Goal: Browse casually

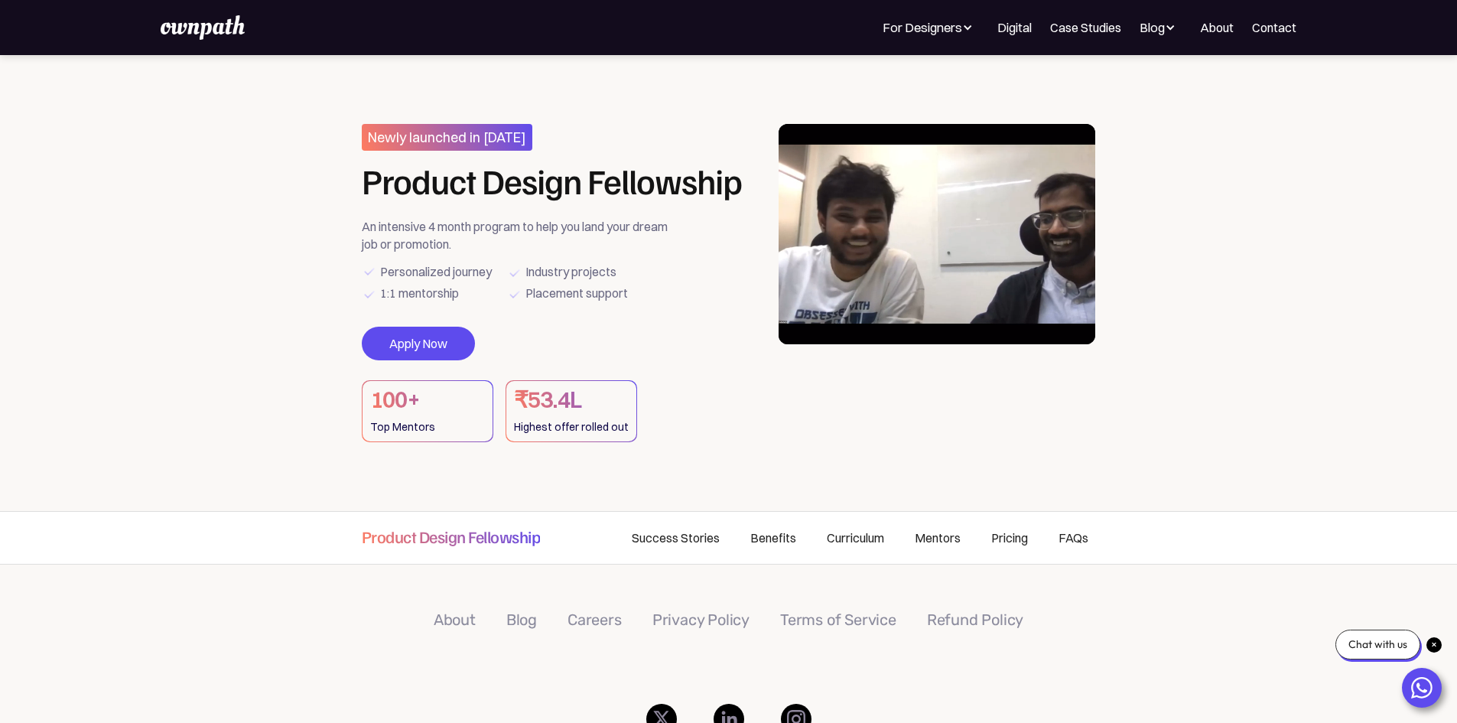
click at [962, 28] on div at bounding box center [967, 27] width 11 height 11
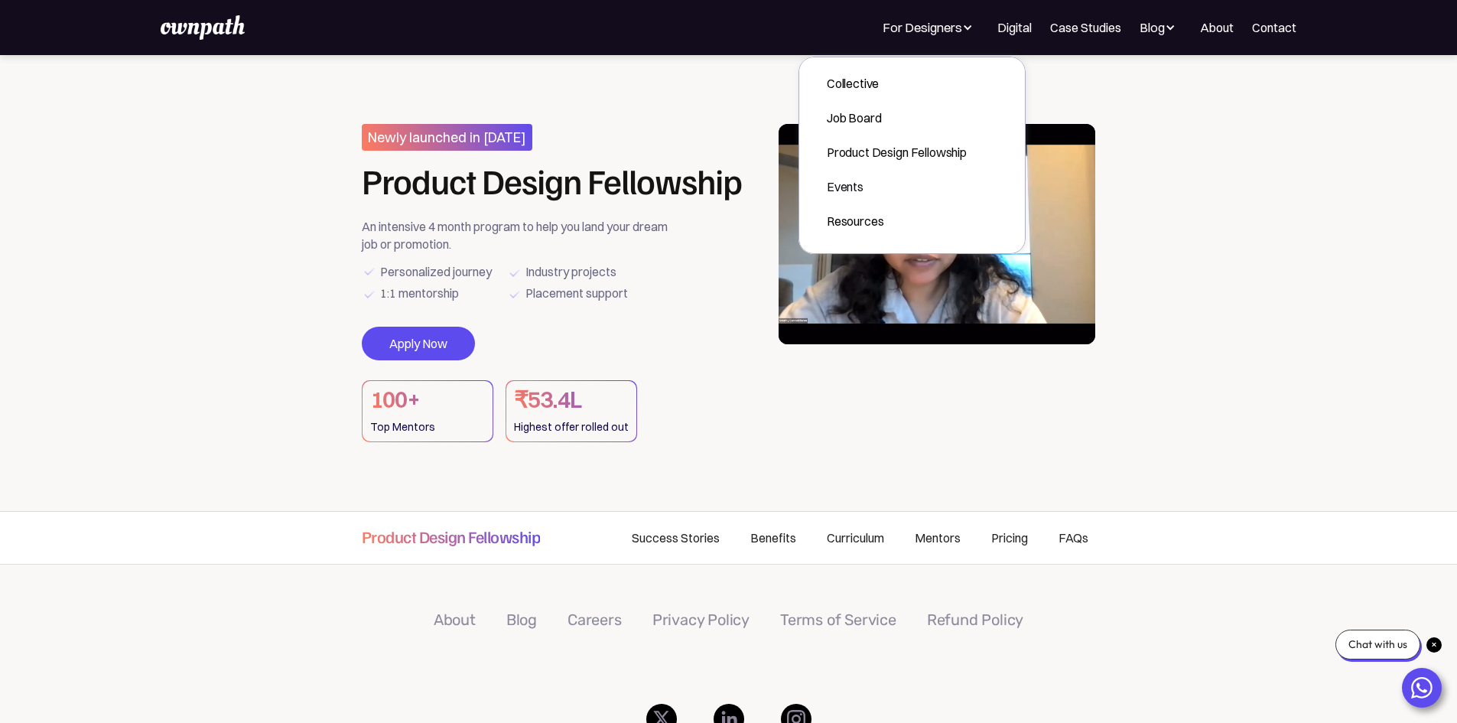
click at [1244, 229] on section "Newly launched in [DATE] Product Design Fellowship An intensive 4 month program…" at bounding box center [728, 283] width 1457 height 456
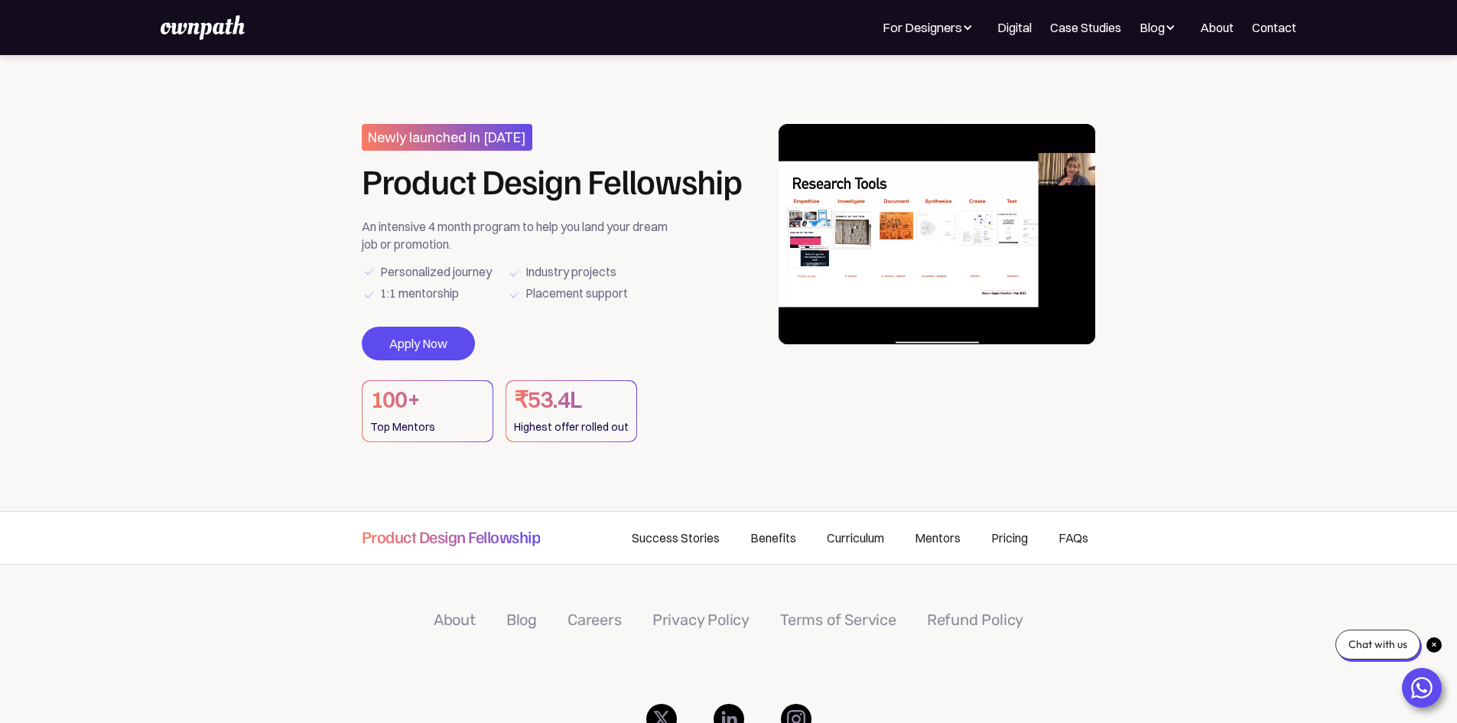
click at [869, 242] on video at bounding box center [936, 234] width 317 height 220
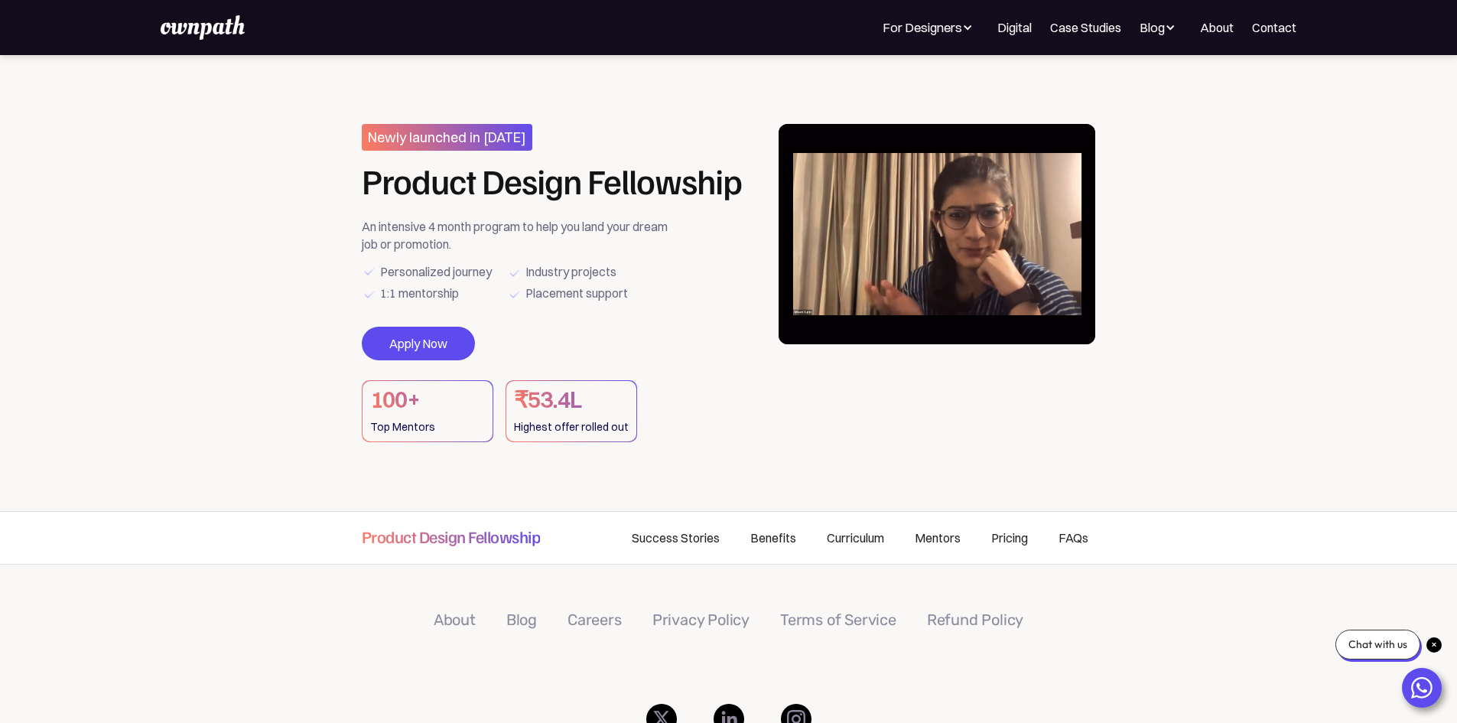
click at [1044, 322] on video at bounding box center [936, 234] width 317 height 220
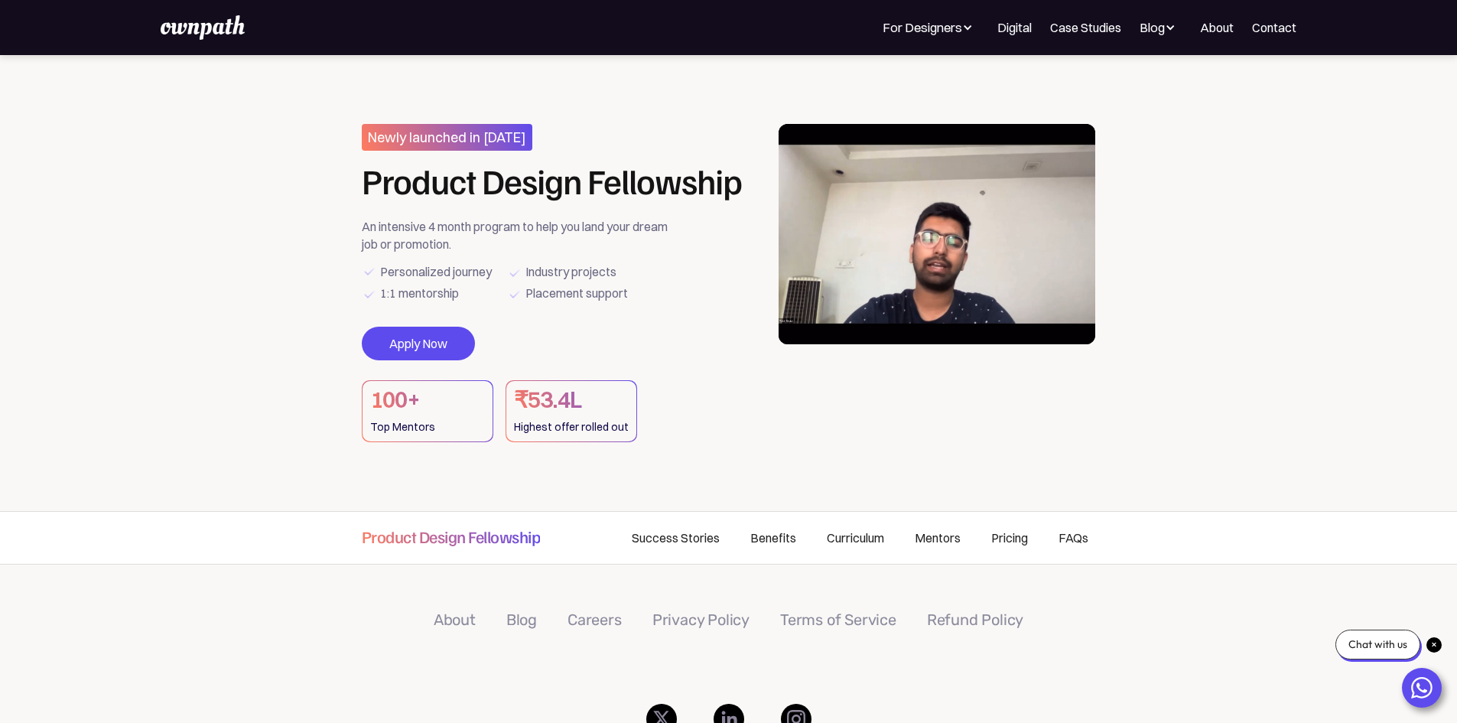
click at [947, 210] on video at bounding box center [936, 234] width 317 height 220
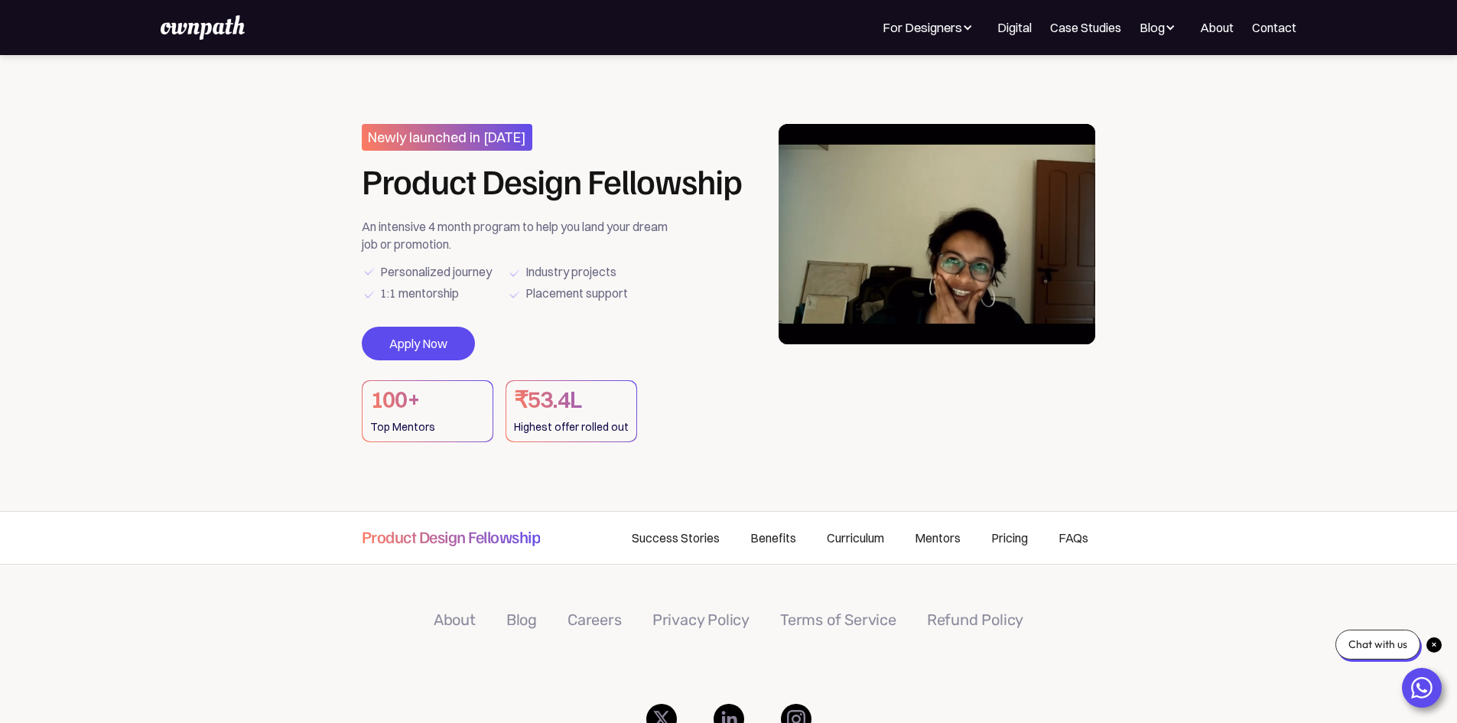
click at [947, 222] on video at bounding box center [936, 234] width 317 height 220
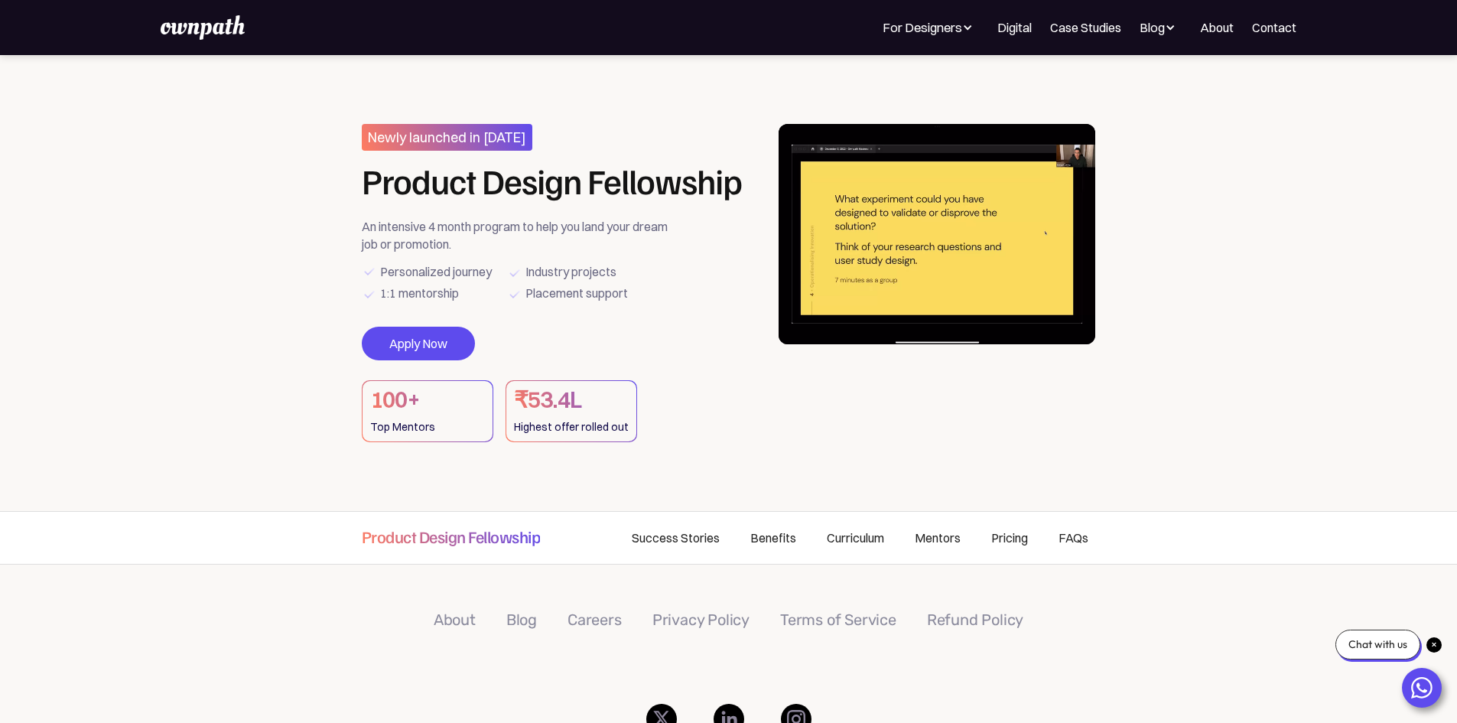
click at [942, 265] on video at bounding box center [936, 234] width 317 height 220
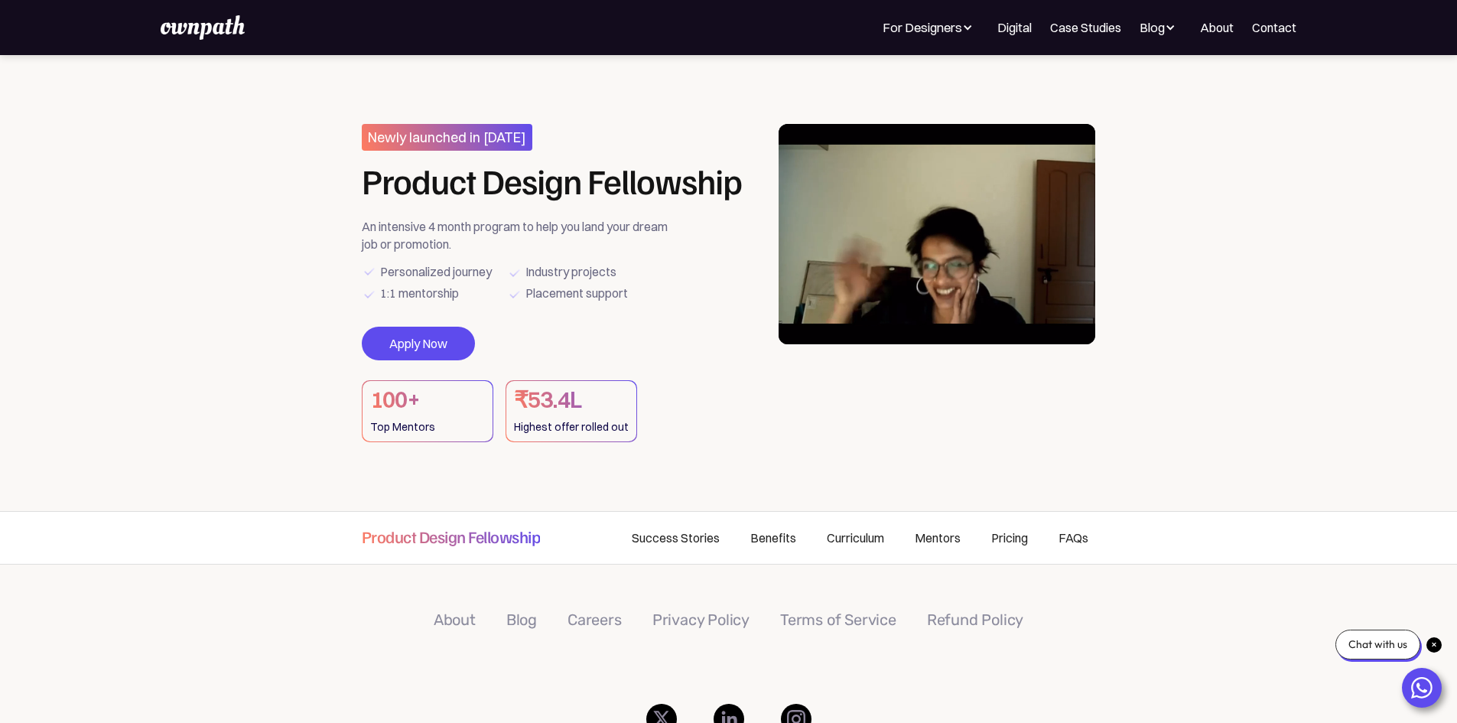
click at [245, 19] on img at bounding box center [203, 27] width 84 height 24
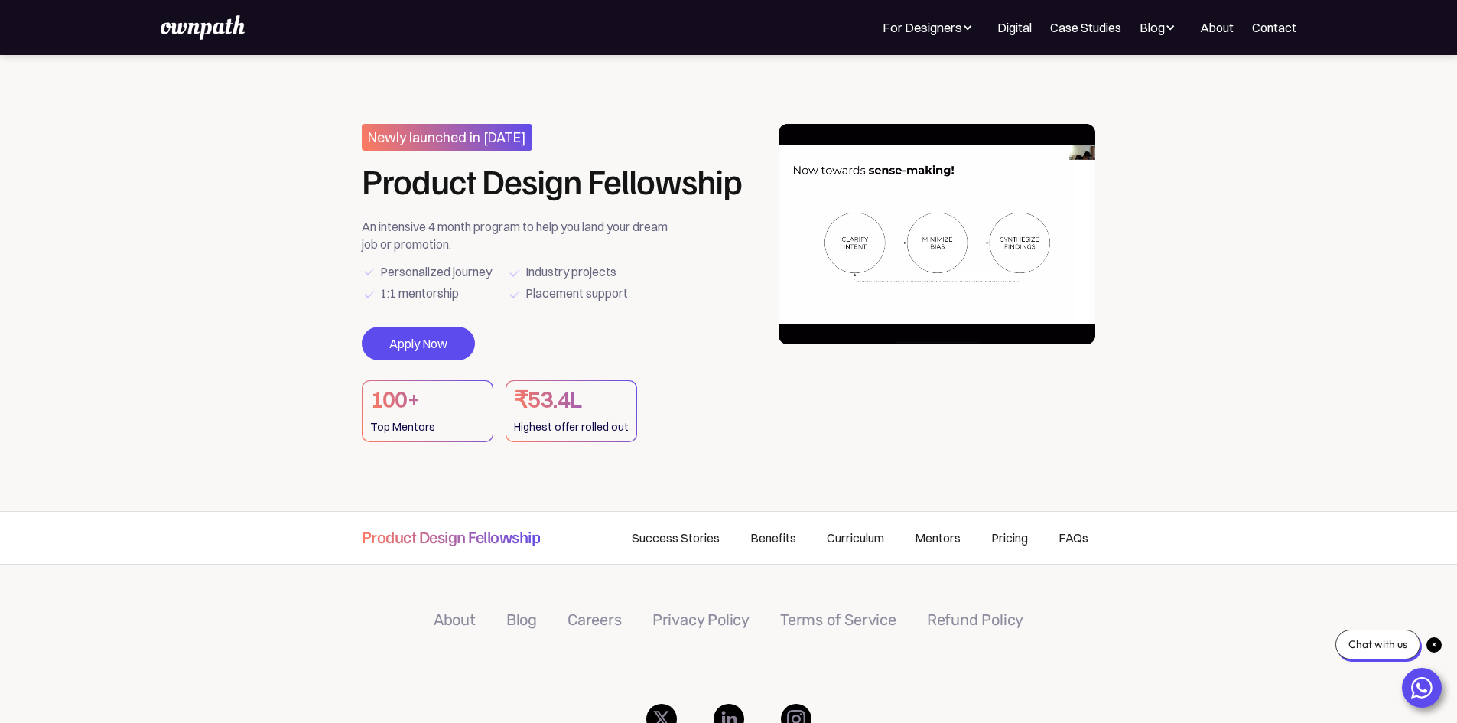
click at [245, 31] on img at bounding box center [203, 27] width 84 height 24
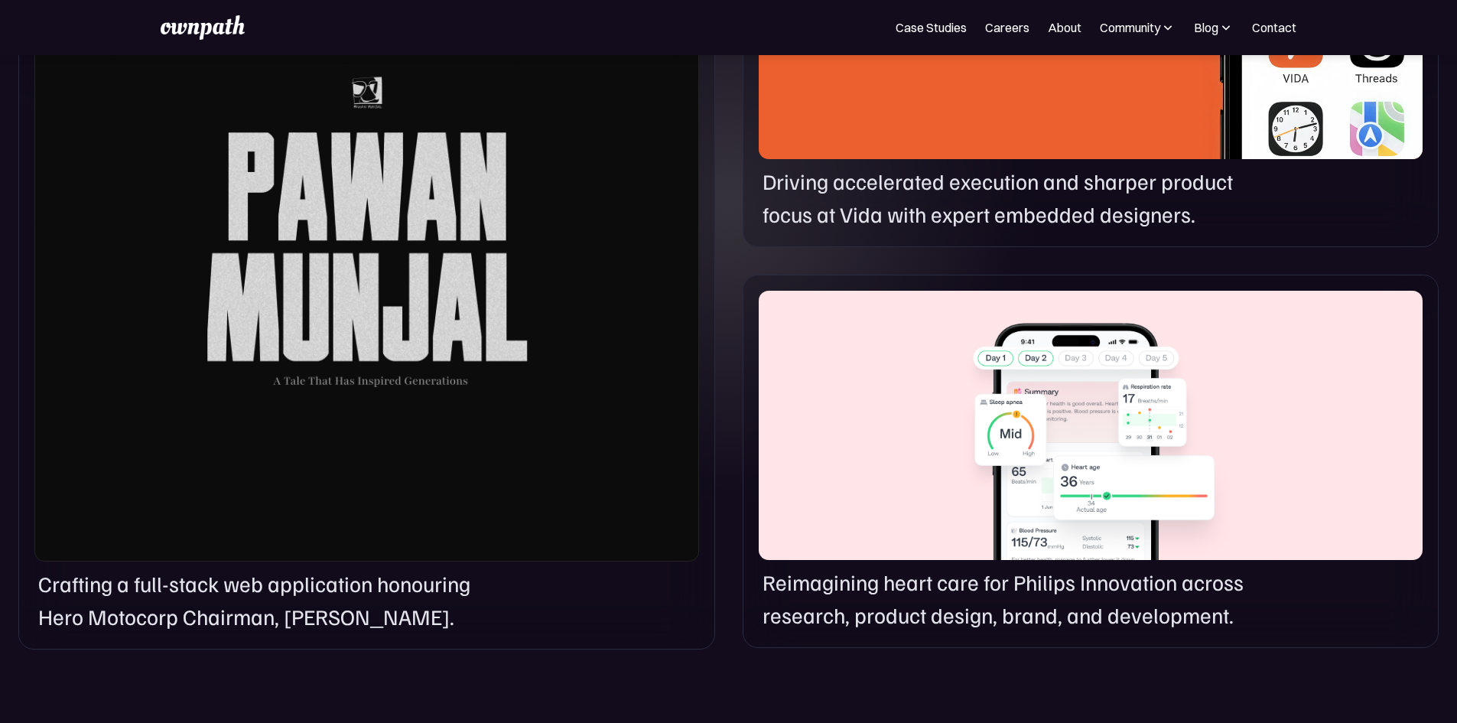
scroll to position [978, 0]
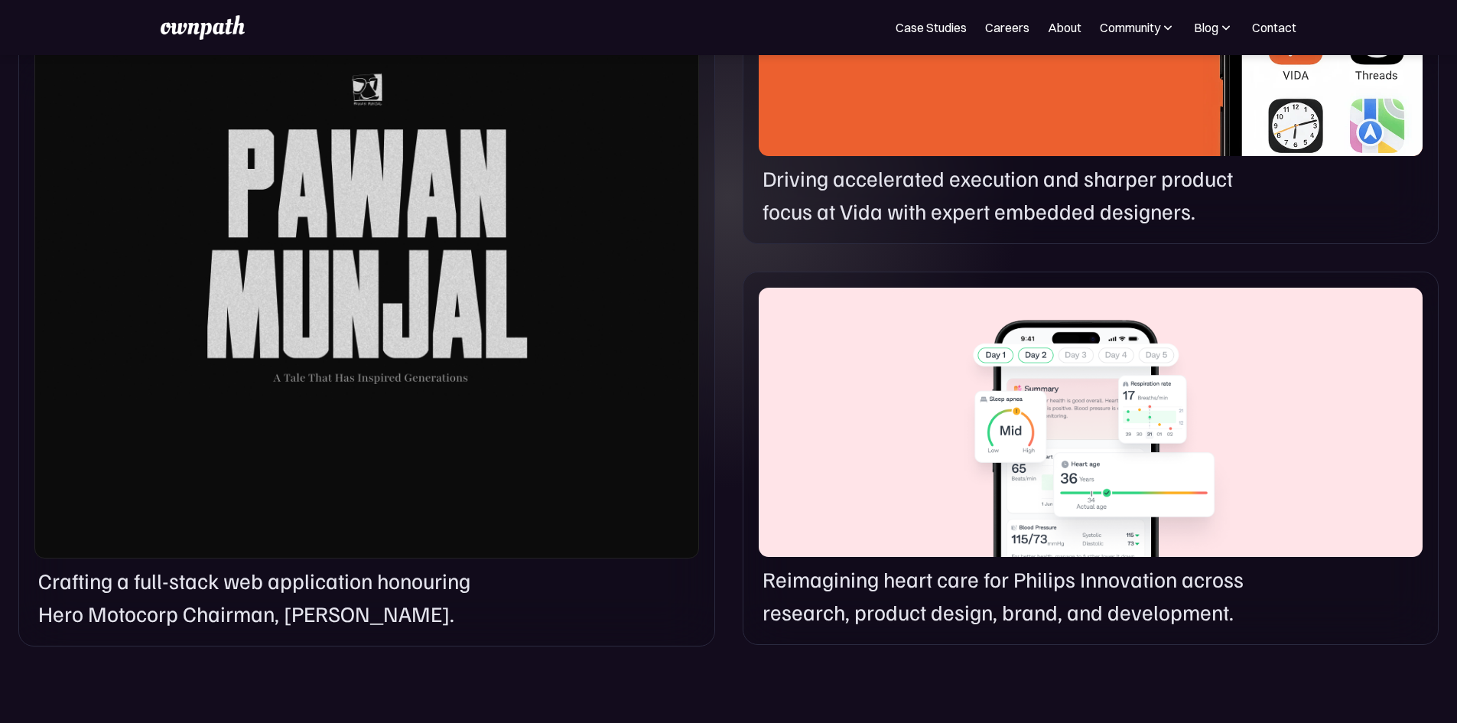
click at [1029, 522] on div at bounding box center [1091, 422] width 664 height 269
click at [1022, 629] on p "Reimagining heart care for Philips Innovation across research, product design, …" at bounding box center [1019, 596] width 515 height 66
click at [1049, 500] on div at bounding box center [1091, 422] width 664 height 269
click at [1011, 521] on div at bounding box center [1091, 422] width 664 height 269
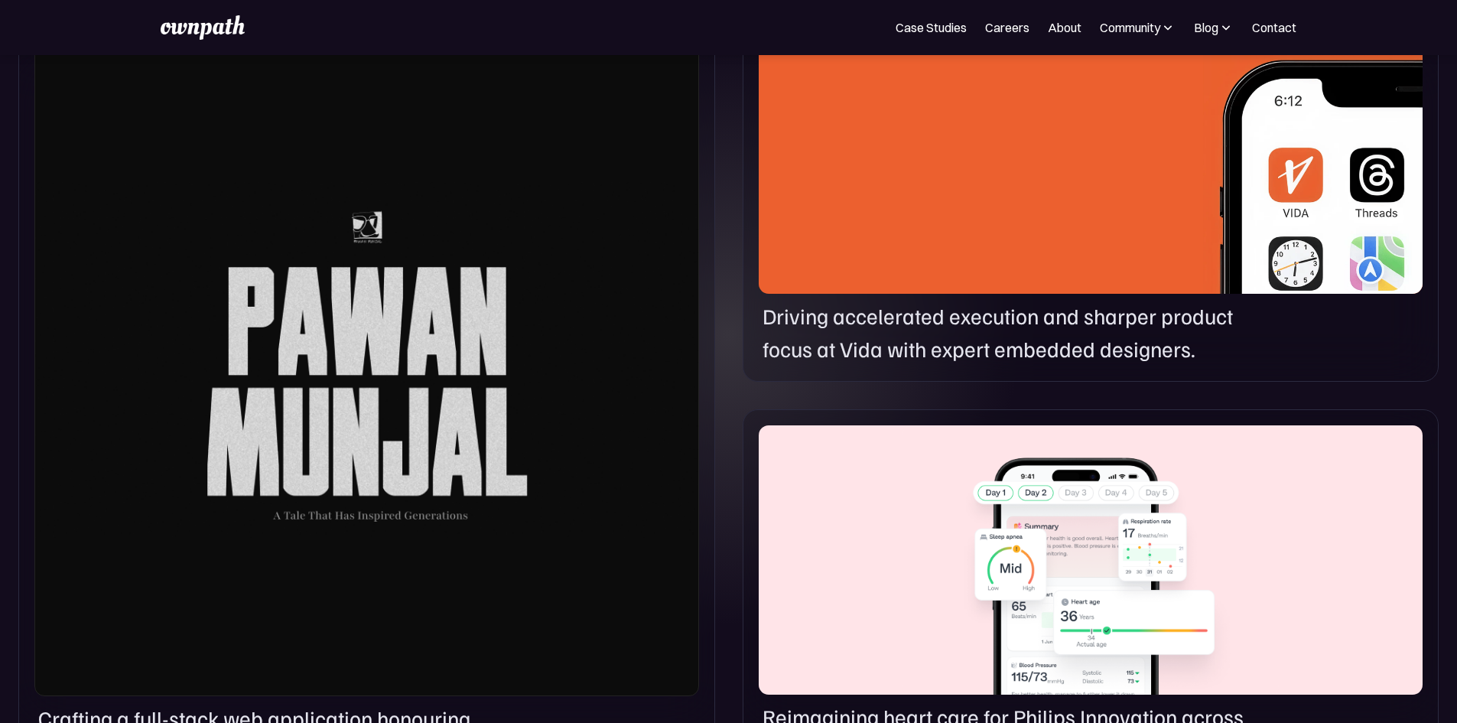
scroll to position [825, 0]
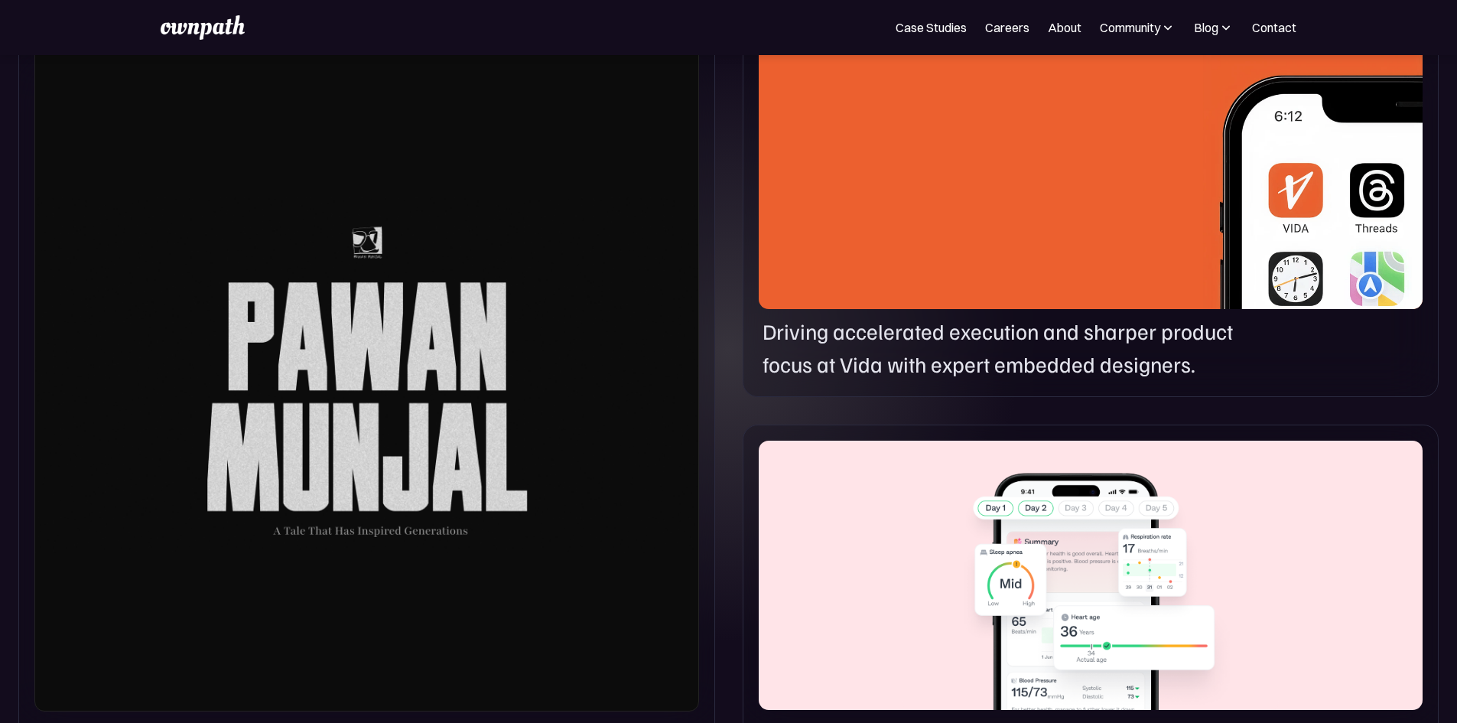
click at [1154, 299] on div at bounding box center [1091, 174] width 664 height 269
click at [557, 466] on div at bounding box center [366, 375] width 664 height 671
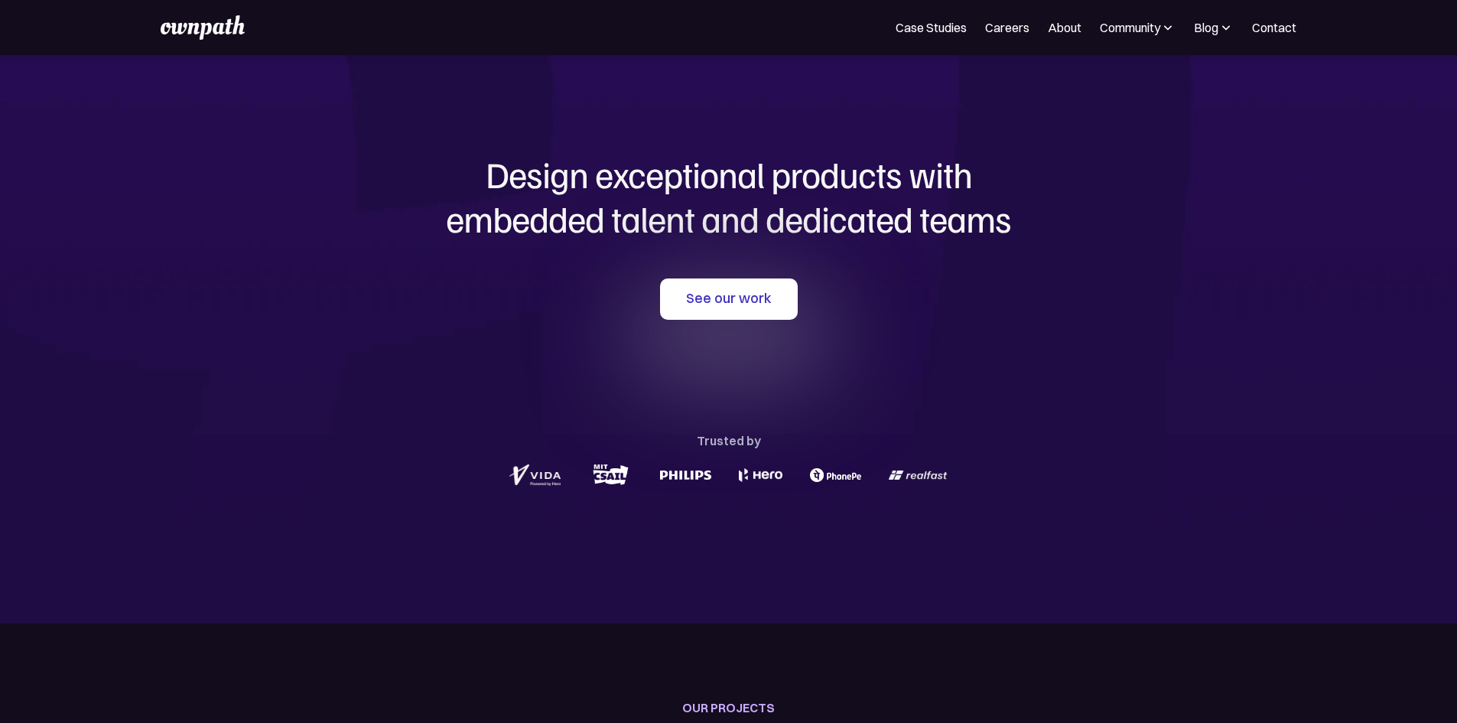
scroll to position [0, 0]
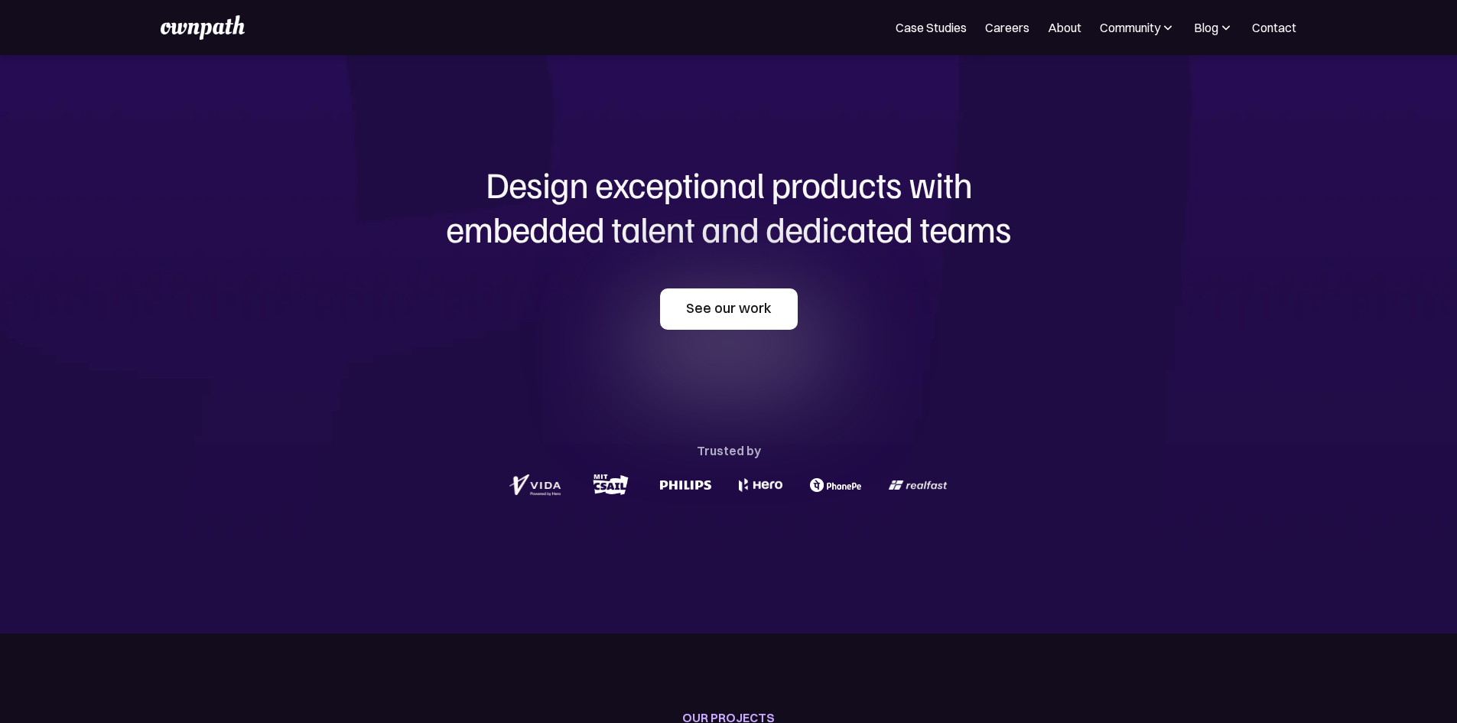
click at [693, 314] on link "See our work" at bounding box center [729, 308] width 138 height 41
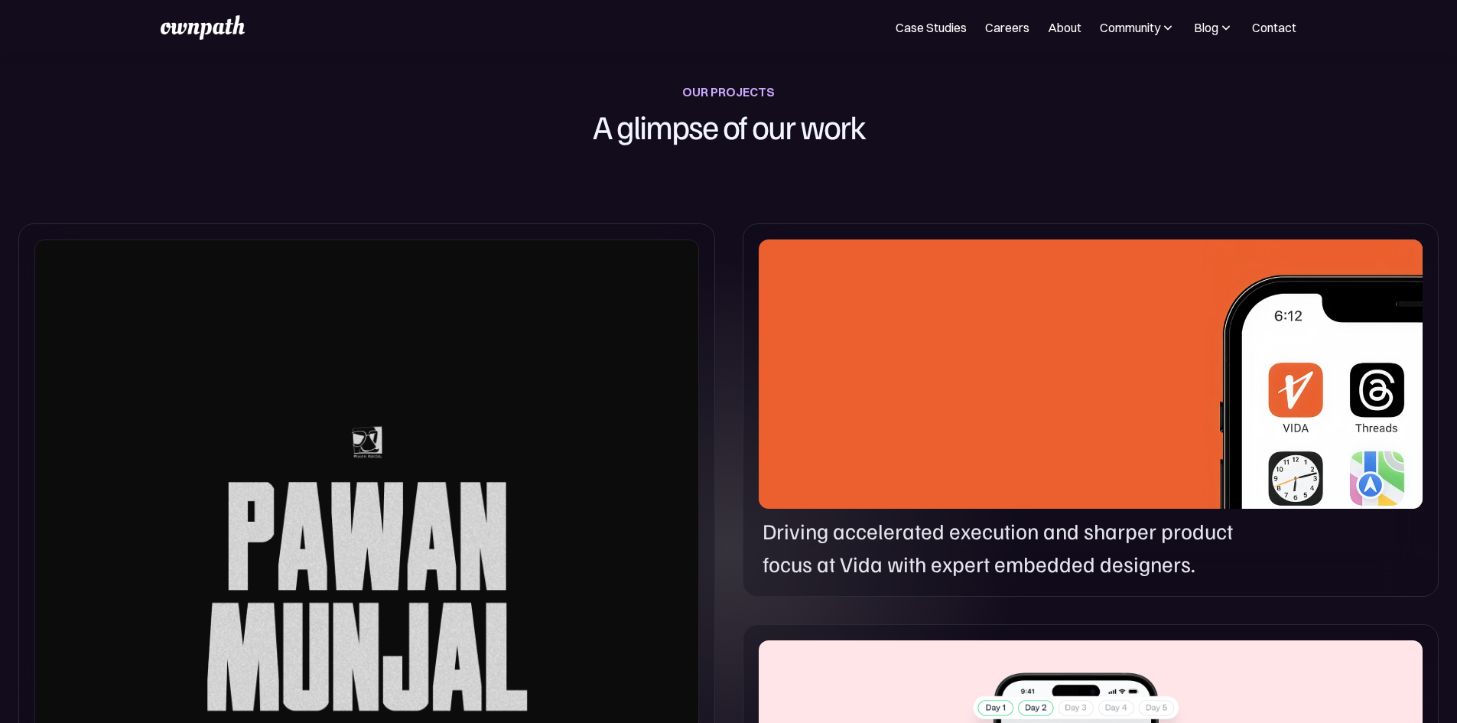
scroll to position [639, 0]
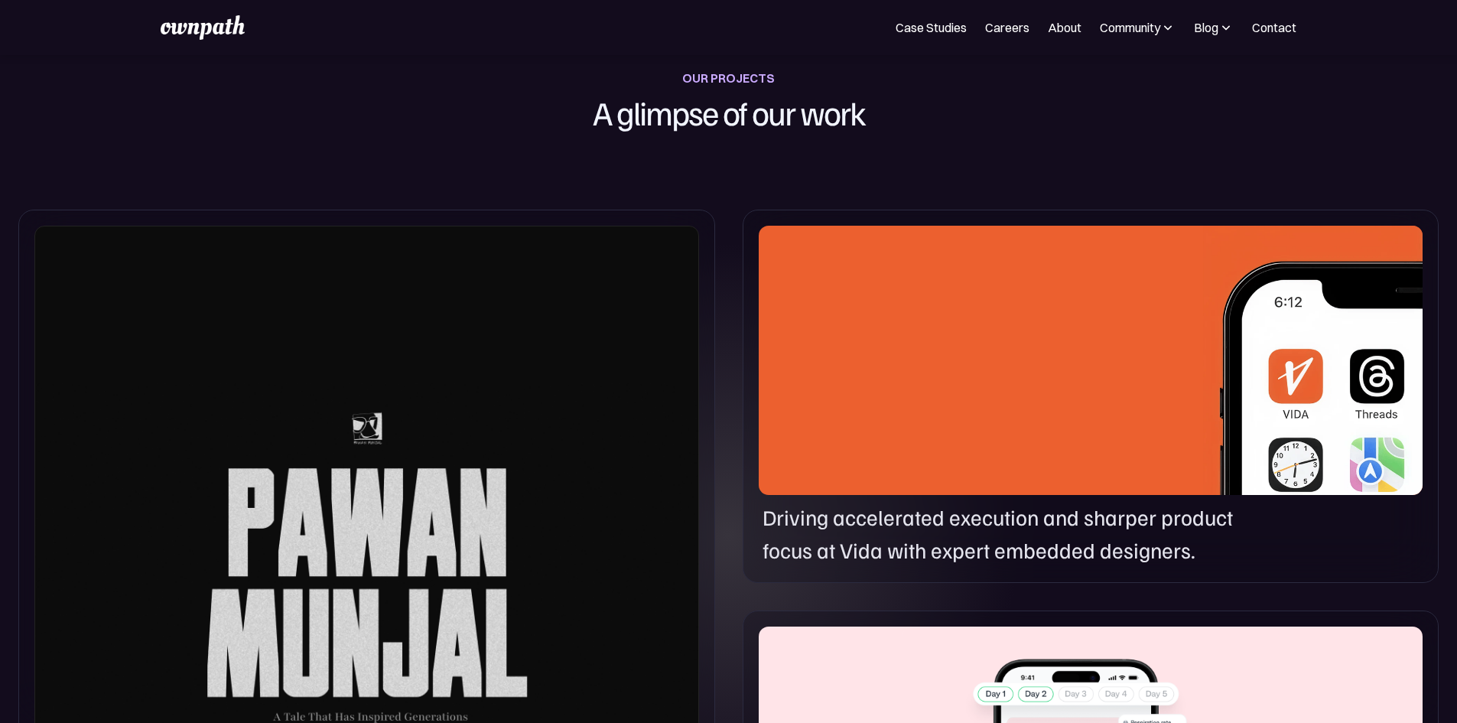
click at [789, 399] on div at bounding box center [1091, 360] width 664 height 269
click at [1063, 423] on div at bounding box center [1091, 360] width 664 height 269
click at [1032, 567] on p "Driving accelerated execution and sharper product focus at Vida with expert emb…" at bounding box center [1019, 534] width 515 height 66
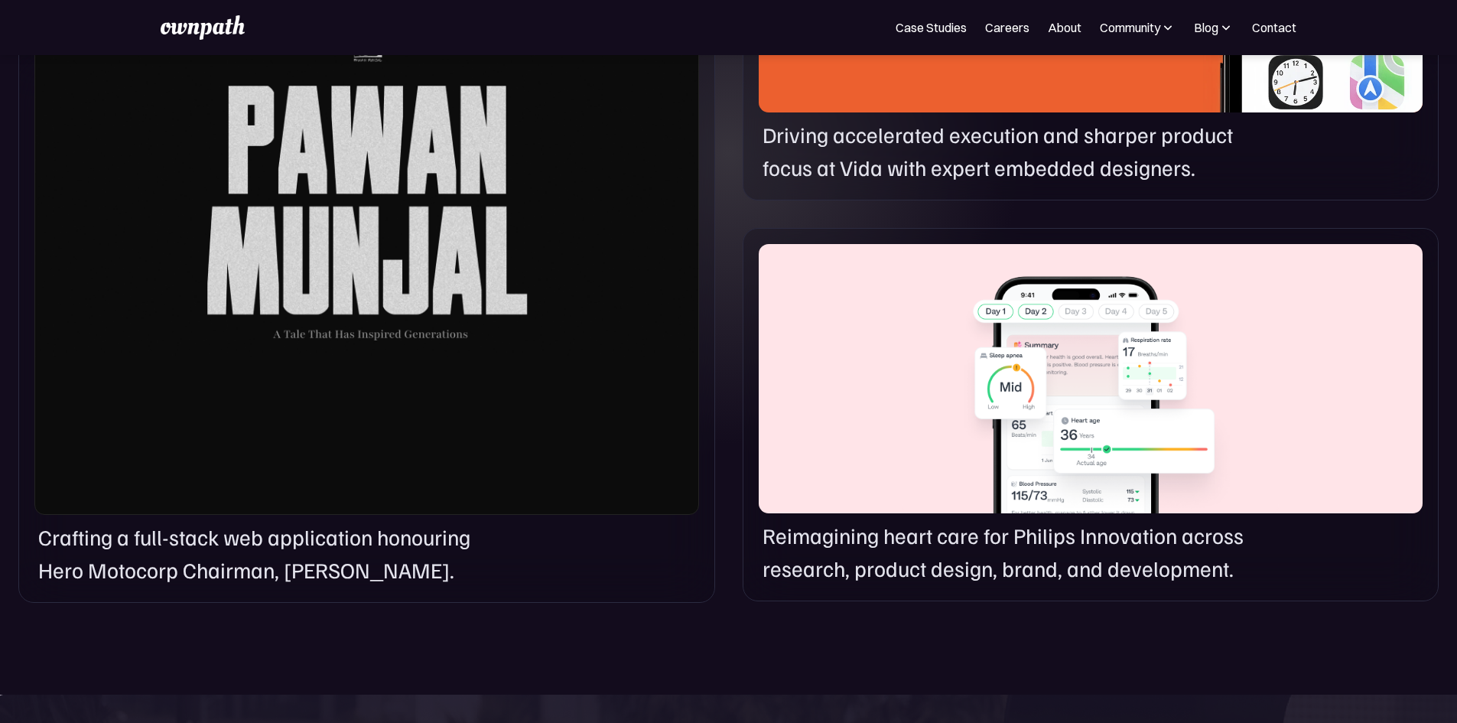
scroll to position [1251, 0]
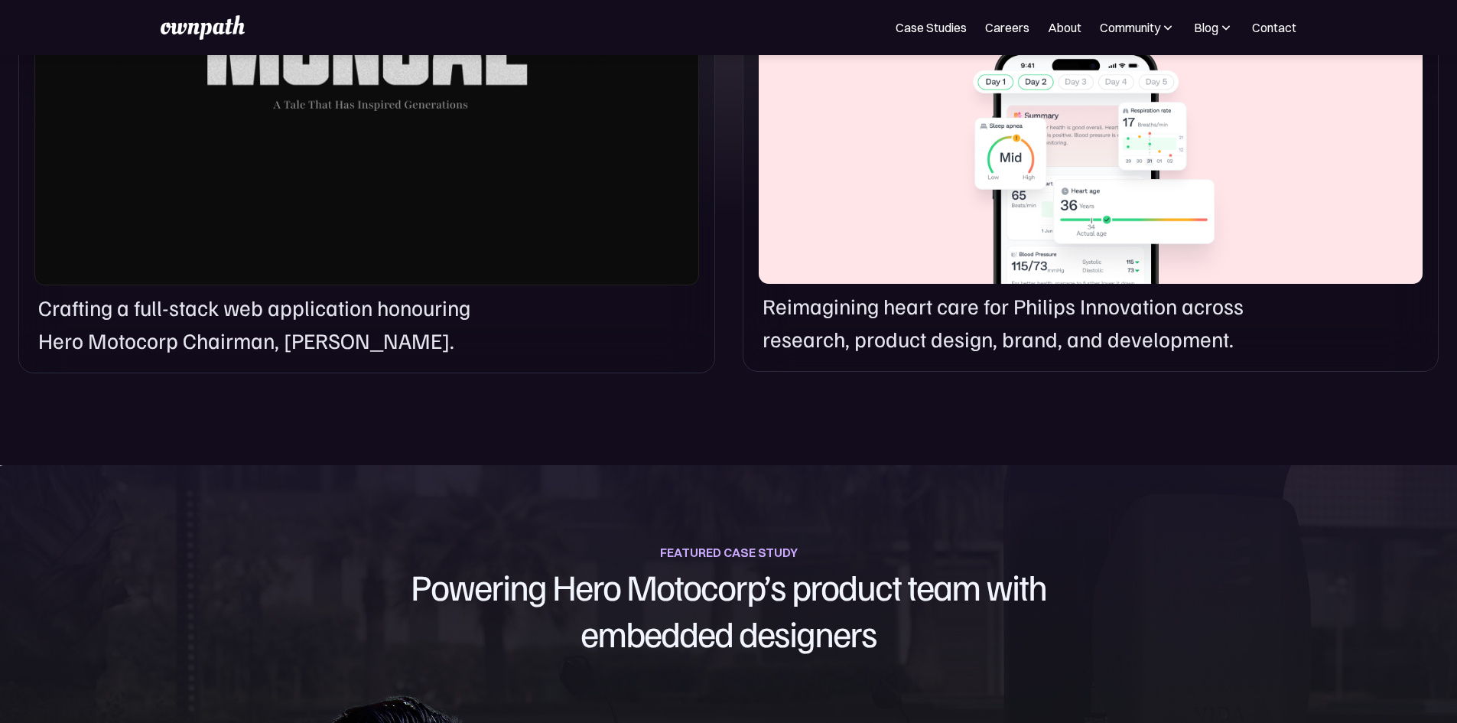
click at [239, 357] on p "Crafting a full-stack web application honouring Hero Motocorp Chairman, Pawan M…" at bounding box center [276, 324] width 476 height 66
drag, startPoint x: 239, startPoint y: 386, endPoint x: 262, endPoint y: 386, distance: 22.2
click at [241, 357] on p "Crafting a full-stack web application honouring Hero Motocorp Chairman, Pawan M…" at bounding box center [276, 324] width 476 height 66
click at [841, 356] on p "Reimagining heart care for Philips Innovation across research, product design, …" at bounding box center [1019, 323] width 515 height 66
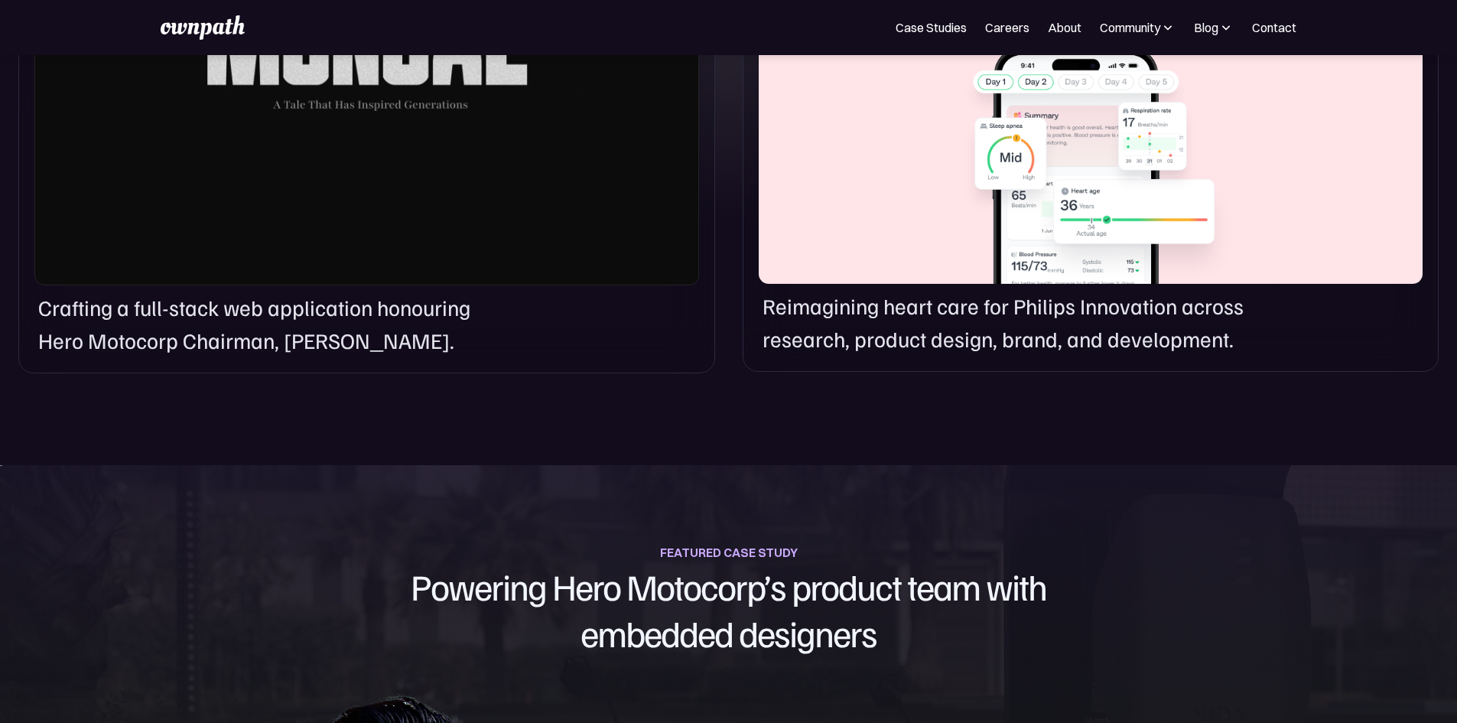
click at [991, 242] on div at bounding box center [1091, 149] width 664 height 269
click at [989, 242] on div at bounding box center [1091, 149] width 664 height 269
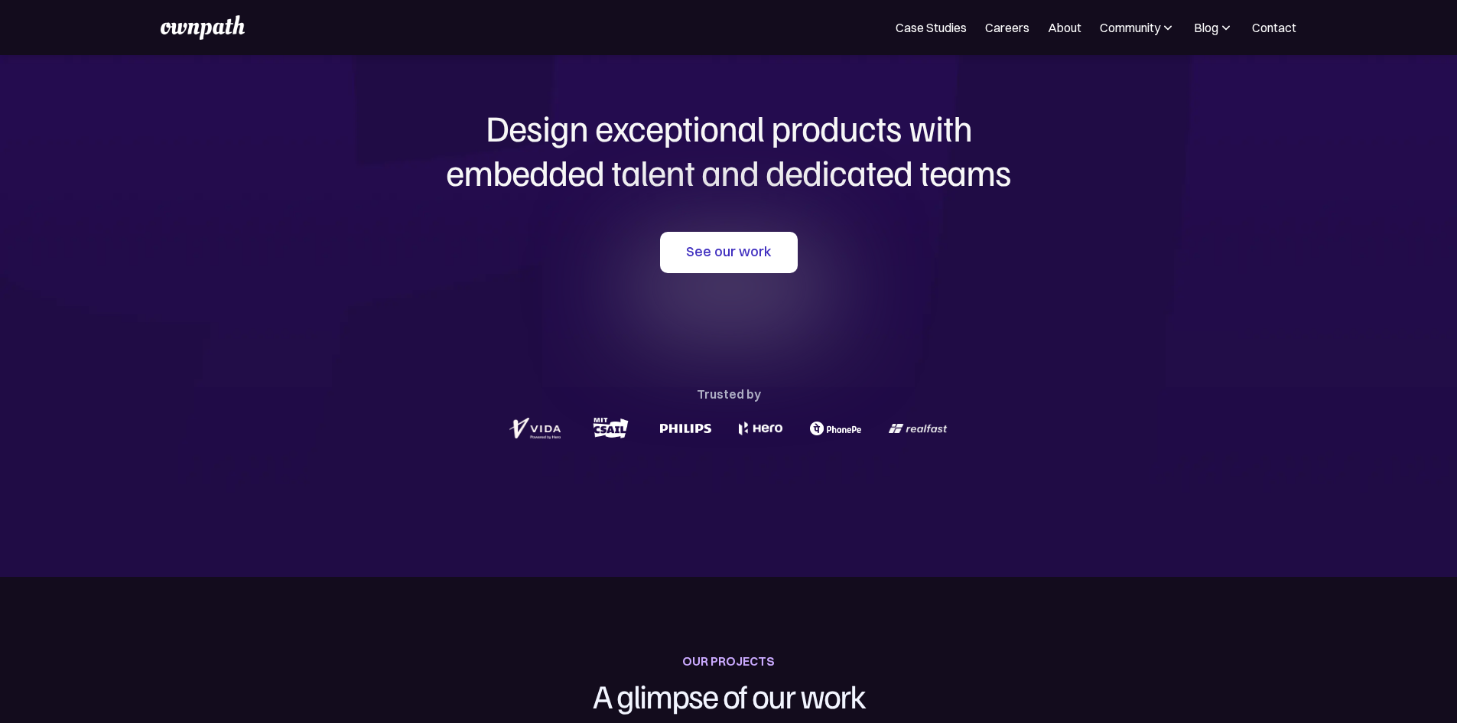
scroll to position [0, 0]
